Goal: Communication & Community: Answer question/provide support

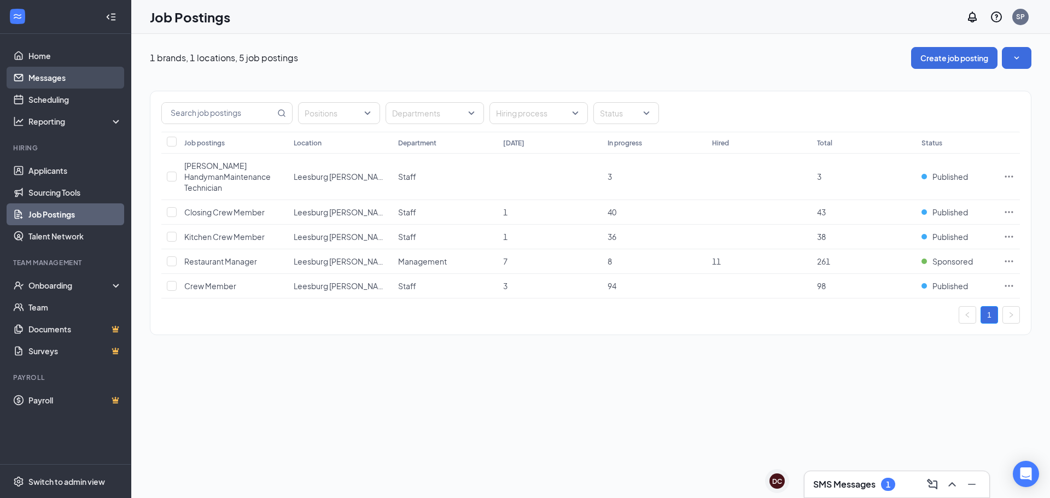
click at [28, 80] on link "Messages" at bounding box center [75, 78] width 94 height 22
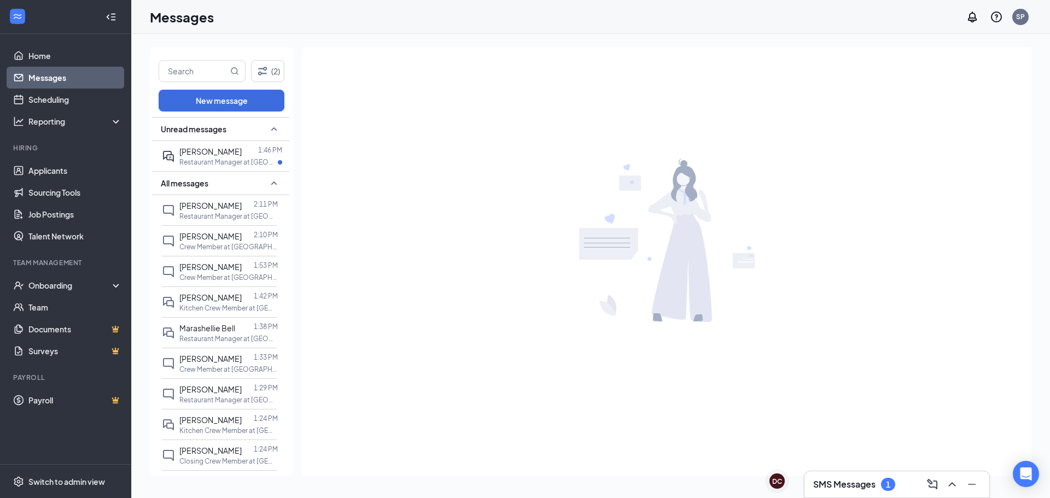
click at [236, 173] on div "All messages" at bounding box center [220, 183] width 137 height 24
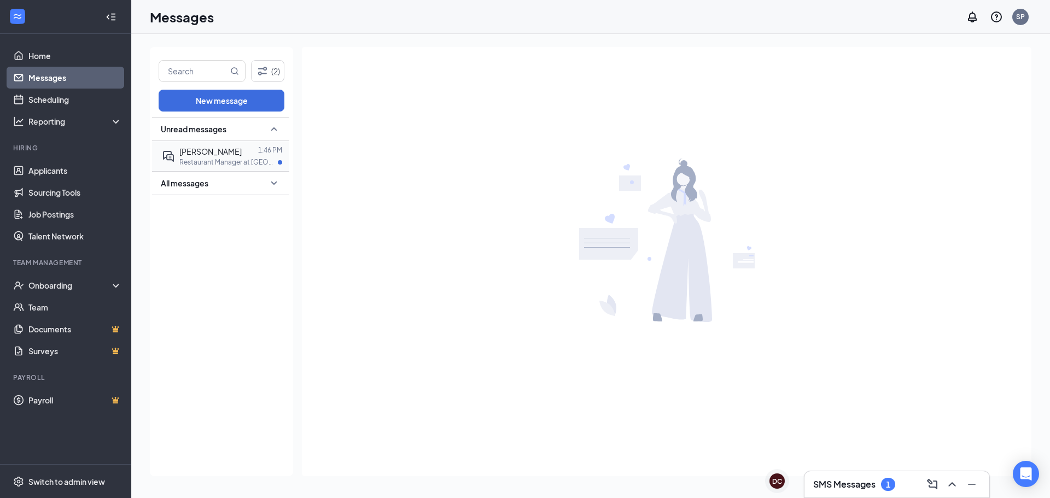
click at [245, 160] on p "Restaurant Manager at [GEOGRAPHIC_DATA] [PERSON_NAME][GEOGRAPHIC_DATA] 441" at bounding box center [228, 162] width 98 height 9
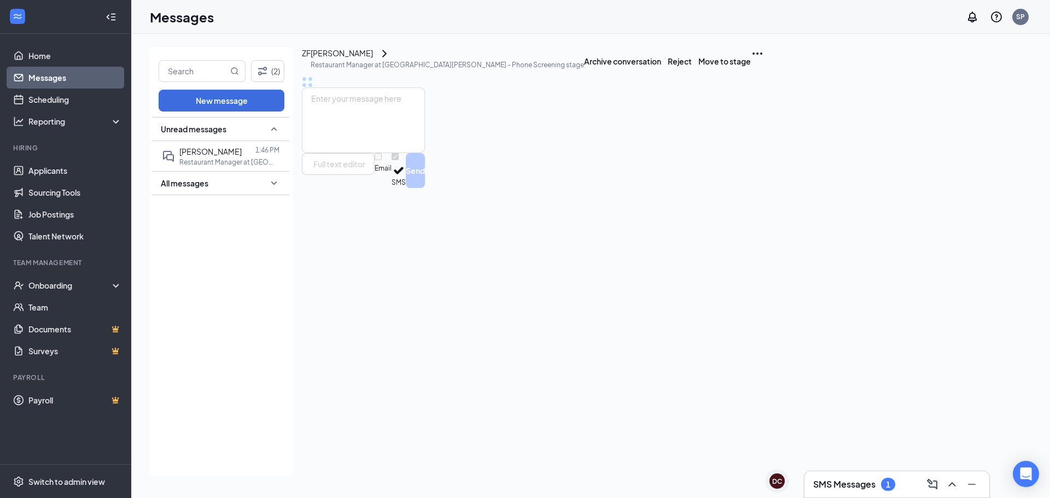
scroll to position [520, 0]
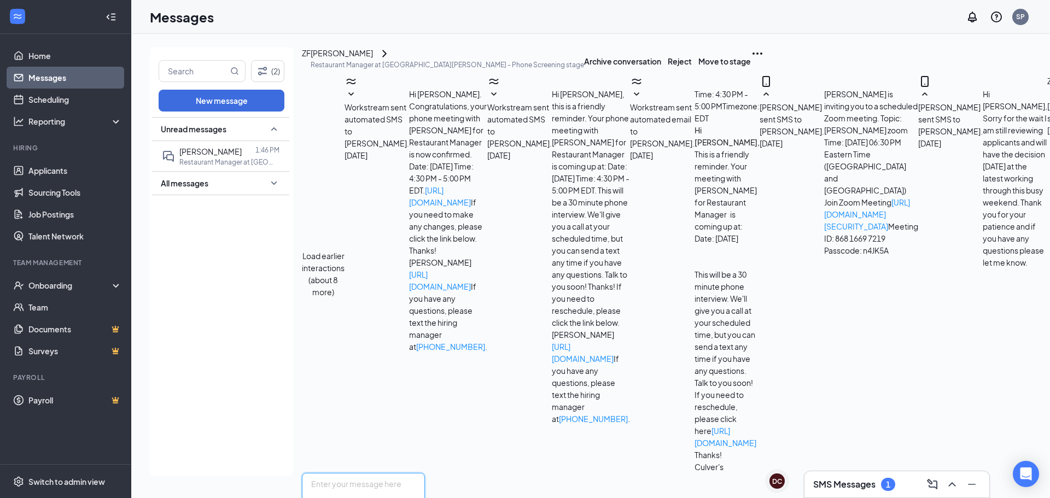
click at [425, 473] on textarea at bounding box center [363, 506] width 123 height 66
type textarea "Perfect thank you for answering those. We do teach things as well just having a…"
drag, startPoint x: 1002, startPoint y: 440, endPoint x: 1004, endPoint y: 450, distance: 10.1
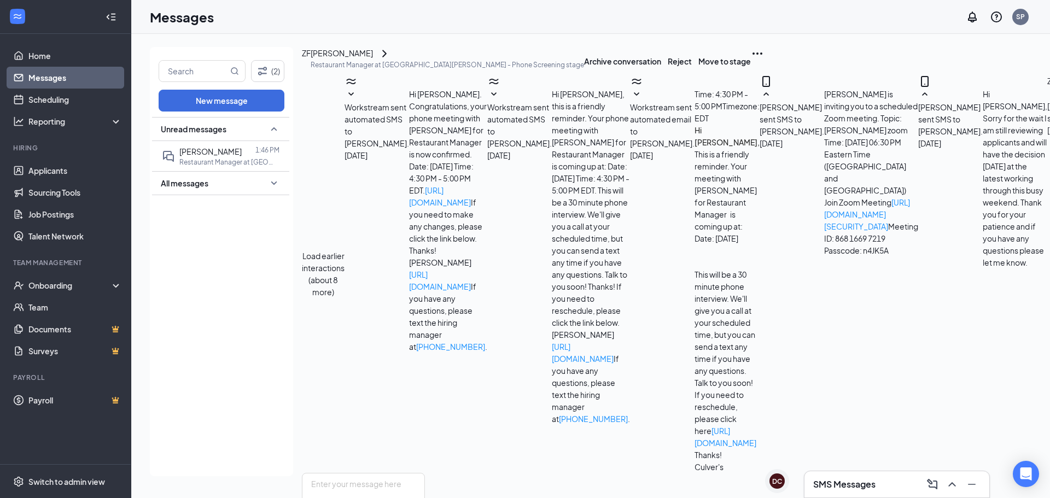
scroll to position [603, 0]
click at [425, 473] on textarea at bounding box center [363, 506] width 123 height 66
